Goal: Task Accomplishment & Management: Manage account settings

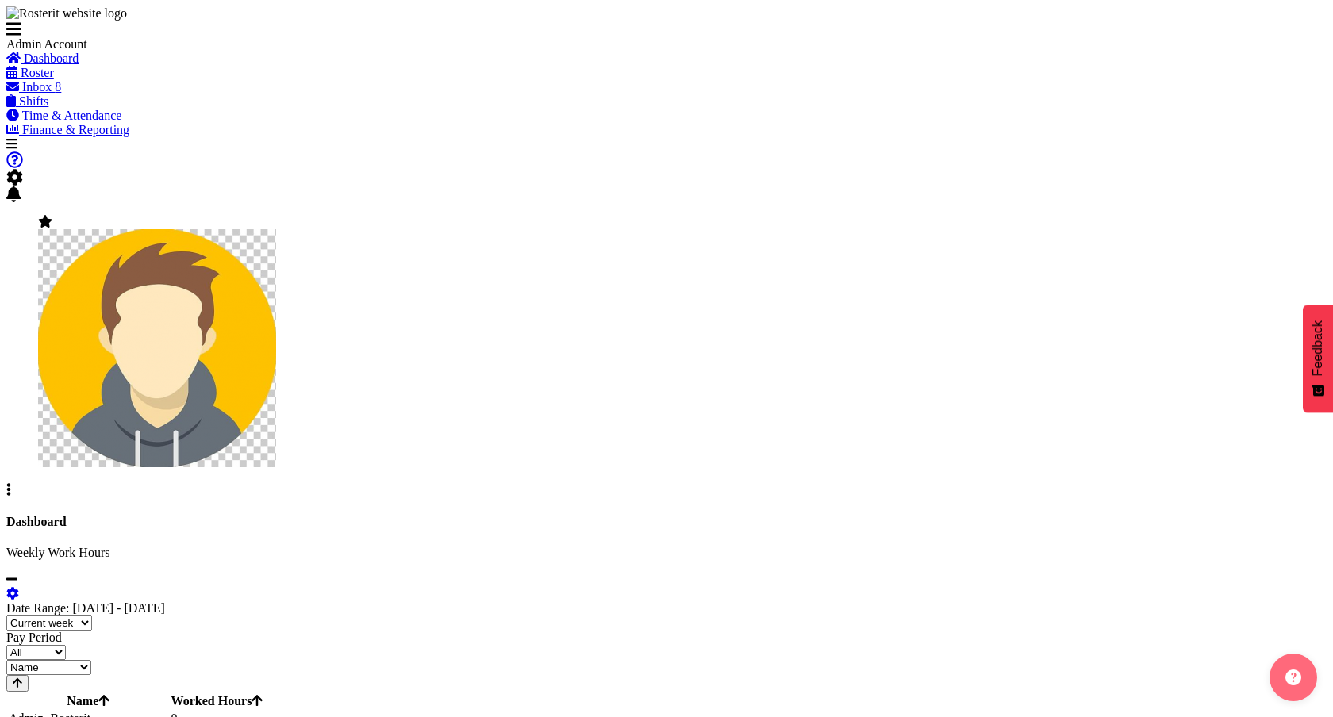
scroll to position [47, 0]
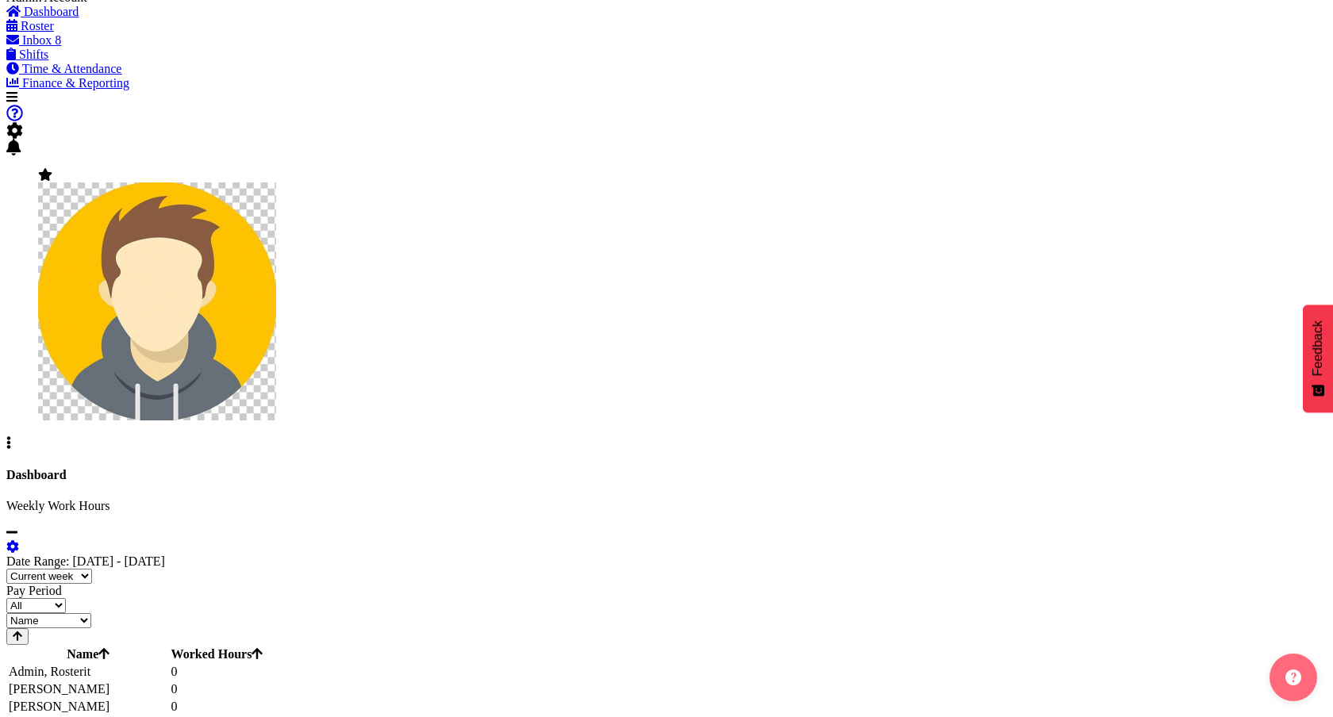
click at [54, 33] on span "Roster" at bounding box center [37, 25] width 33 height 13
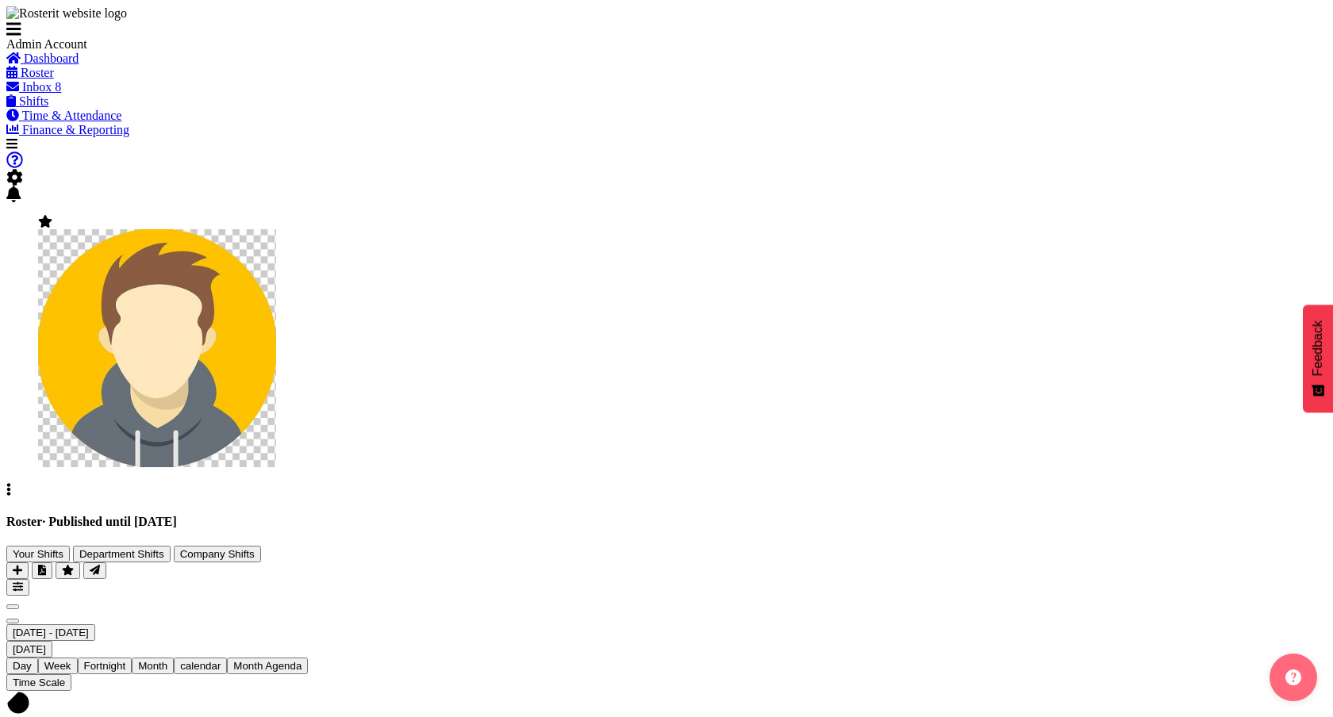
click at [177, 515] on span "· Published until Jan 12, 2025" at bounding box center [109, 521] width 135 height 13
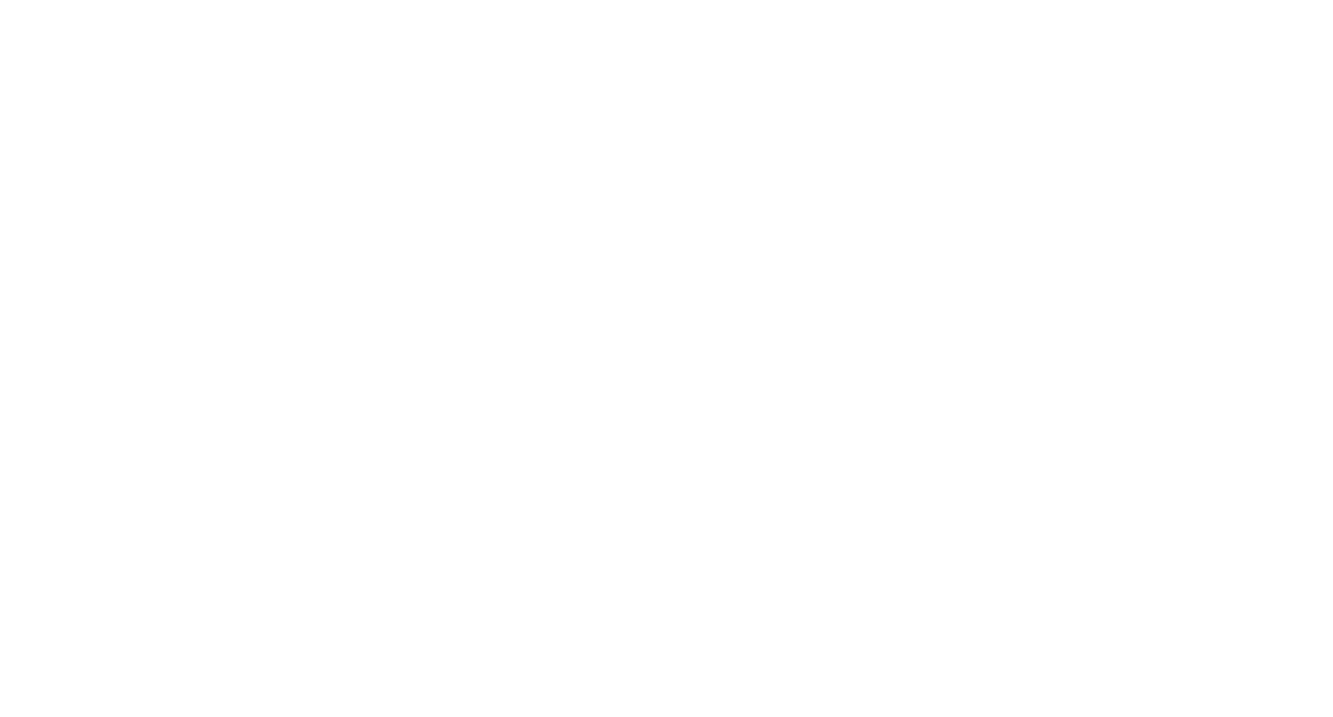
click at [376, 6] on div at bounding box center [666, 6] width 1320 height 0
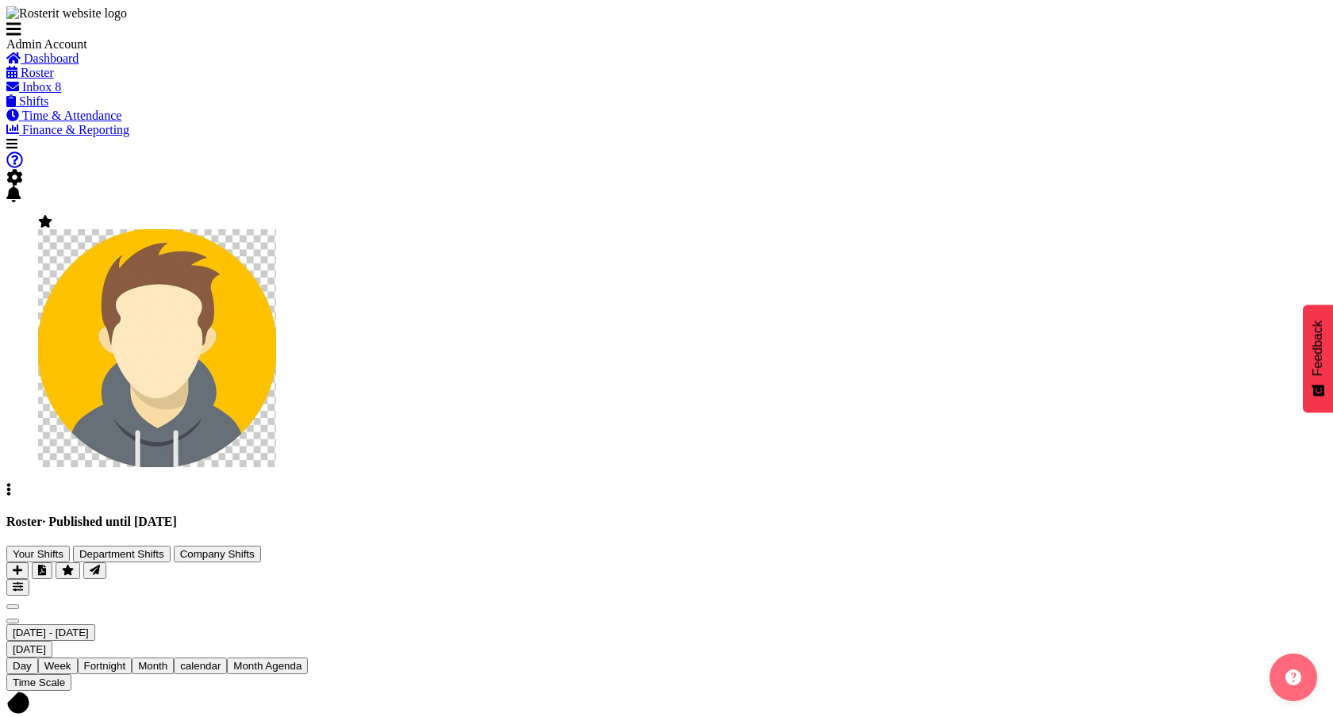
click at [426, 515] on div "Roster · Published until Jan 12, 2025 Your Shifts Department Shifts Company Shi…" at bounding box center [666, 555] width 1320 height 81
click at [152, 517] on span "· Published until [DATE]" at bounding box center [97, 522] width 110 height 11
click at [152, 517] on span "· Published until Jan 12, 2025" at bounding box center [97, 522] width 110 height 11
click at [486, 515] on div "Roster · Published until Jan 12, 2025 Your Shifts Department Shifts Company Shi…" at bounding box center [666, 555] width 1320 height 81
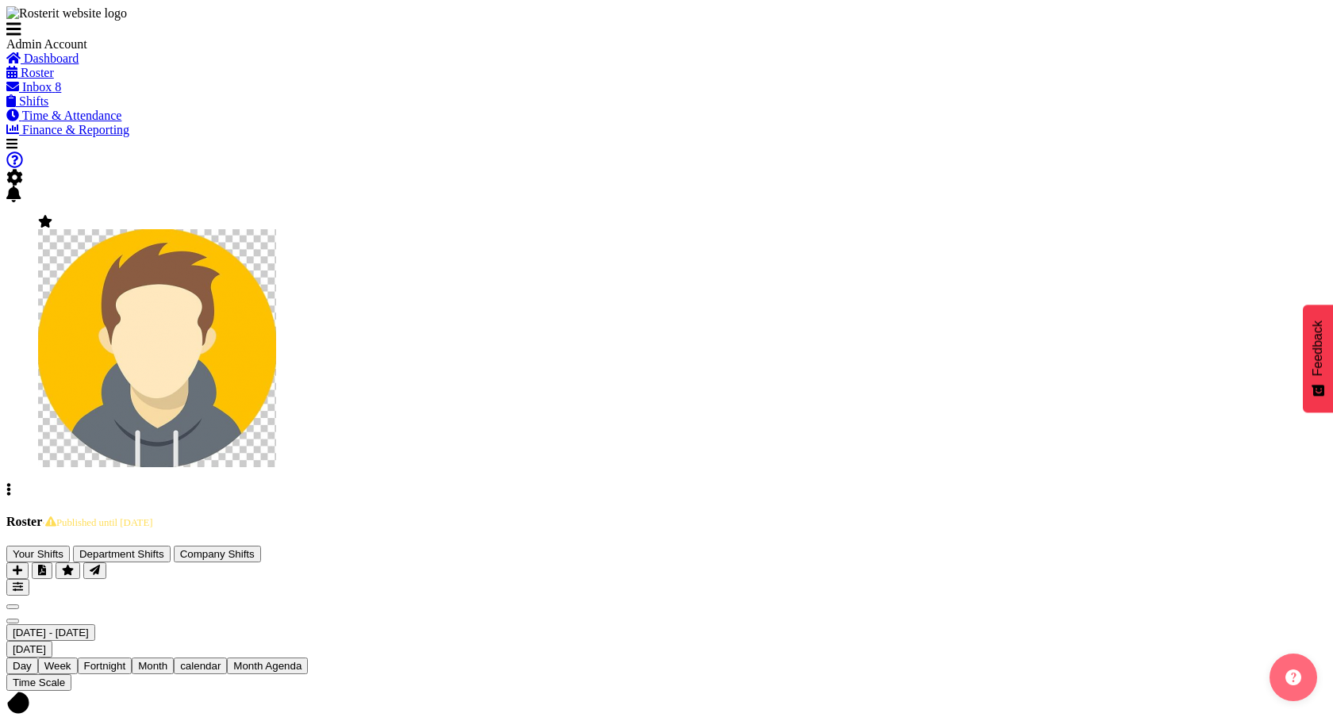
click at [100, 565] on span "button" at bounding box center [95, 571] width 10 height 12
click at [13, 607] on span "Previous" at bounding box center [13, 607] width 0 height 0
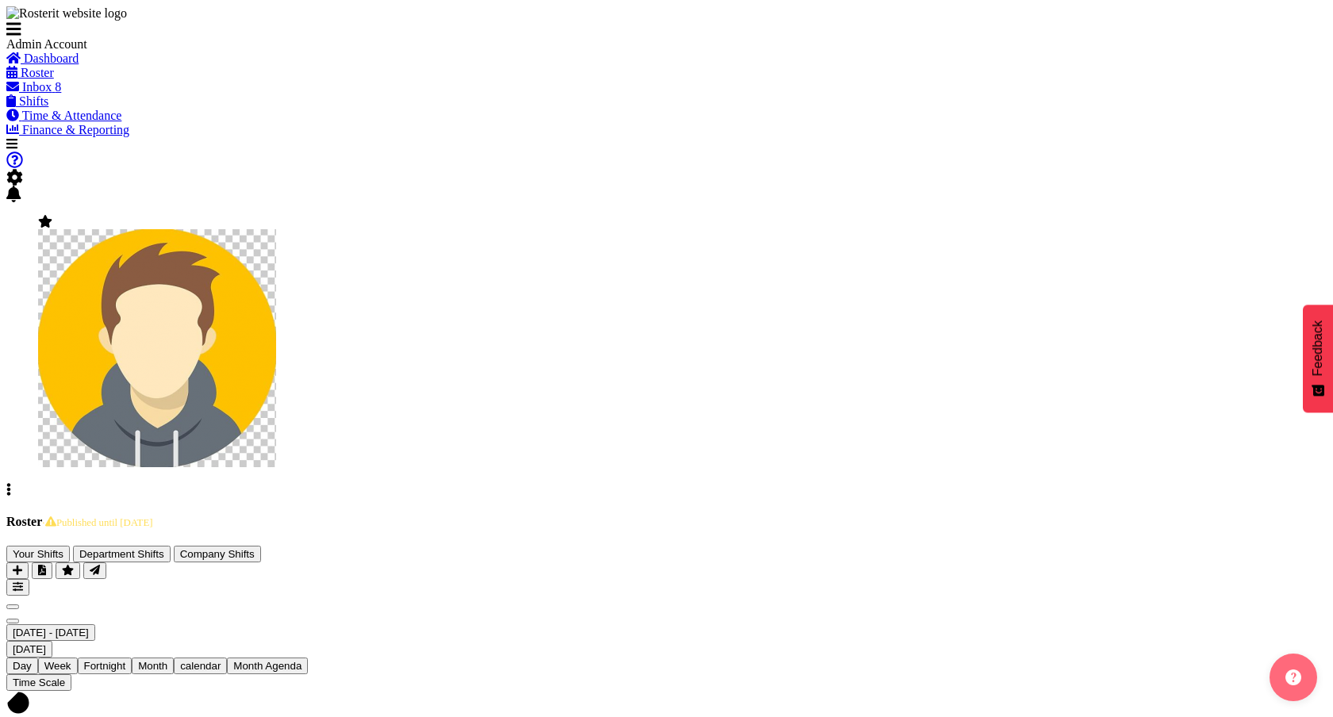
click at [13, 621] on span "Next" at bounding box center [13, 621] width 0 height 0
click at [56, 516] on icon at bounding box center [50, 521] width 11 height 10
click at [13, 621] on span "Next" at bounding box center [13, 621] width 0 height 0
